Goal: Browse casually

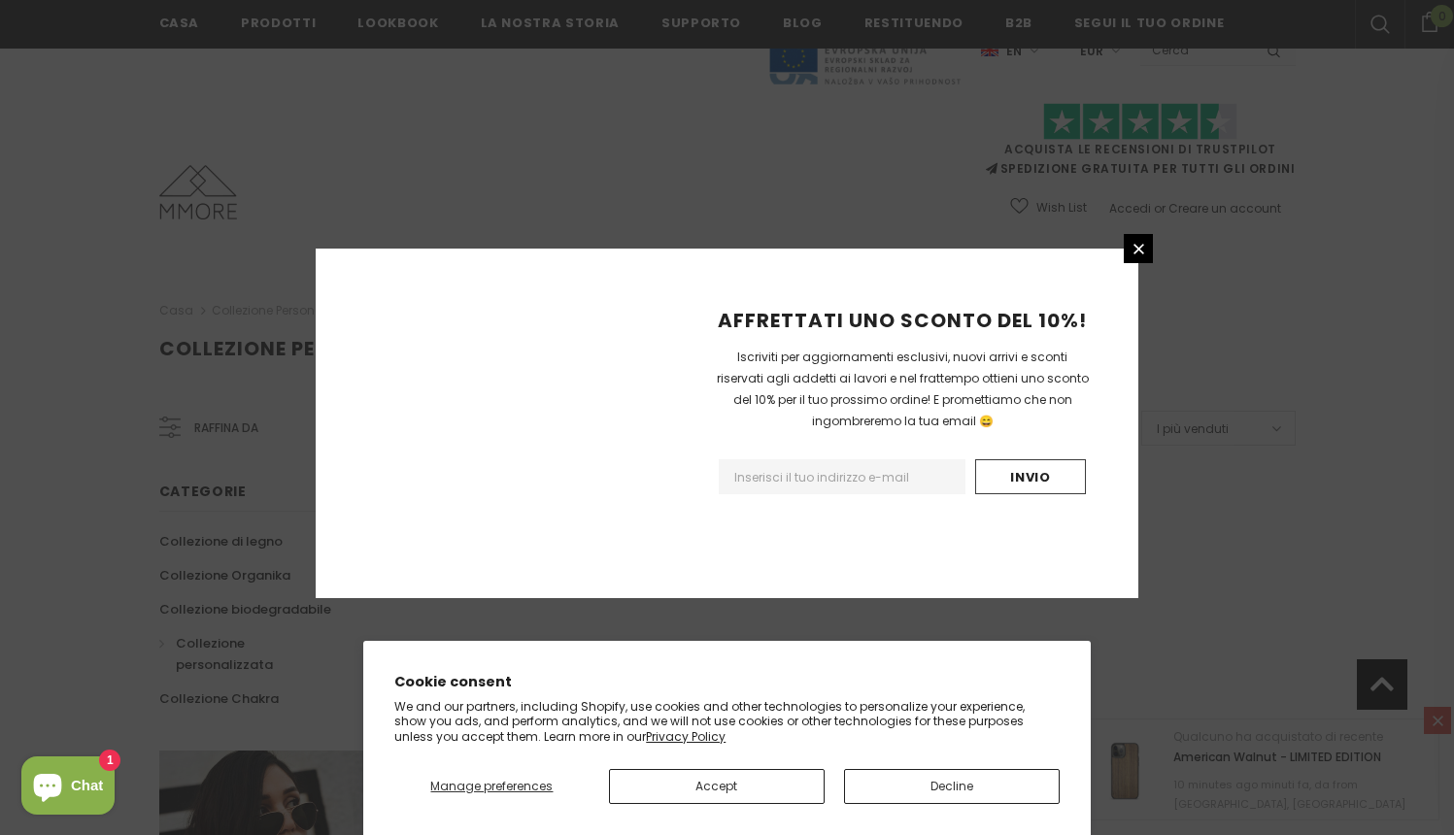
scroll to position [1156, 0]
